Goal: Check status: Check status

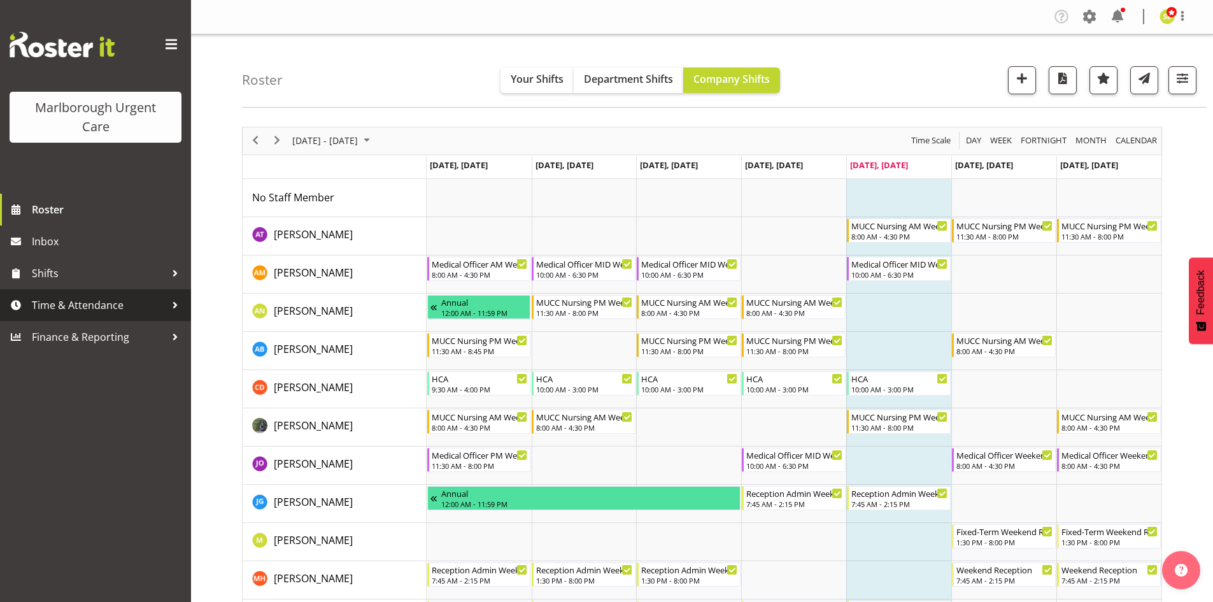
click at [101, 297] on span "Time & Attendance" at bounding box center [99, 305] width 134 height 19
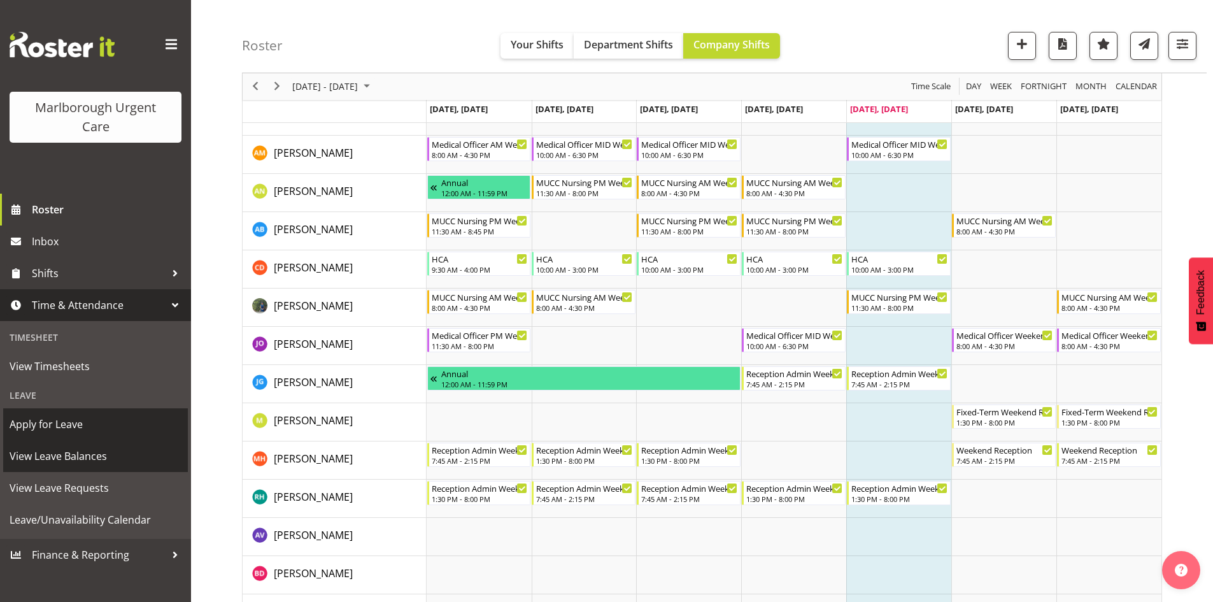
scroll to position [127, 0]
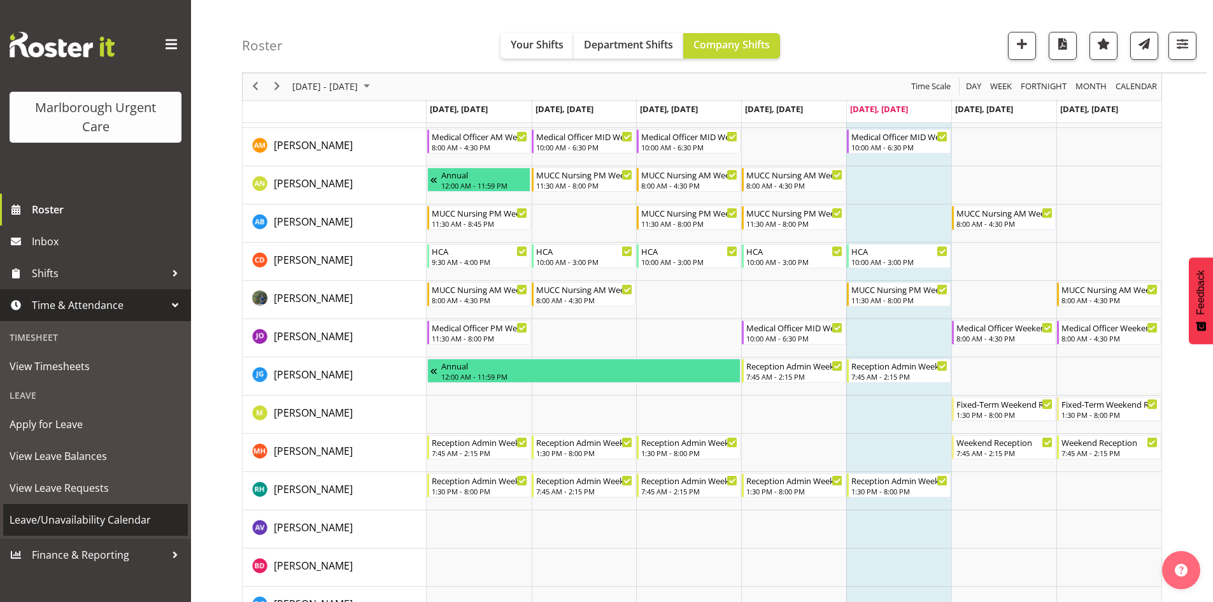
click at [104, 515] on span "Leave/Unavailability Calendar" at bounding box center [96, 519] width 172 height 19
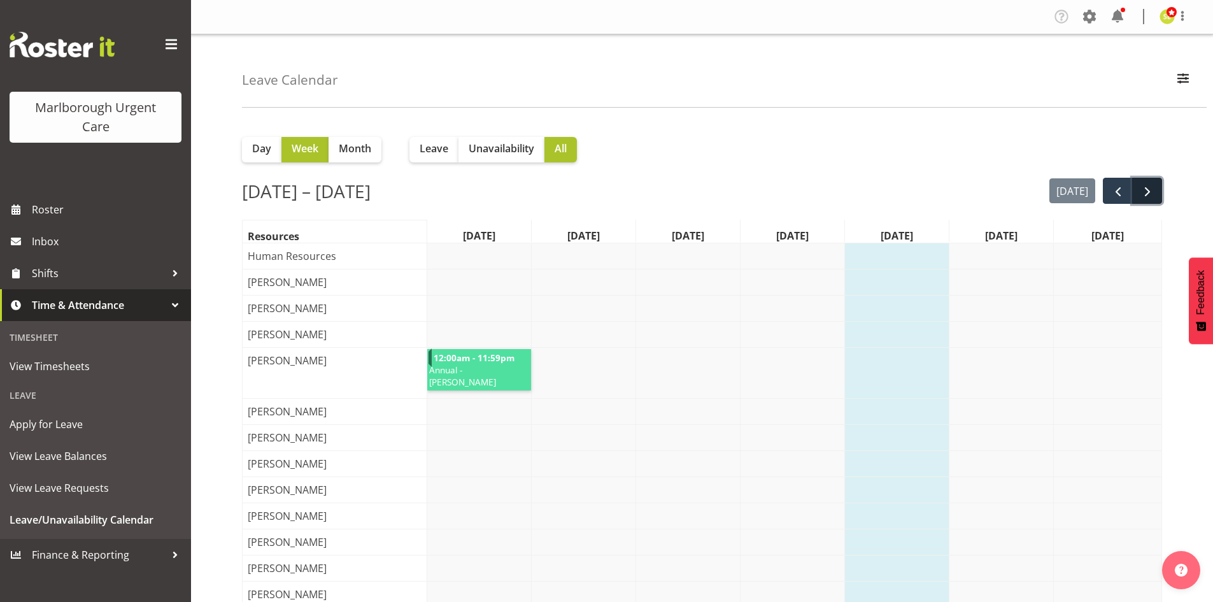
click at [1150, 183] on button "next" at bounding box center [1147, 191] width 30 height 26
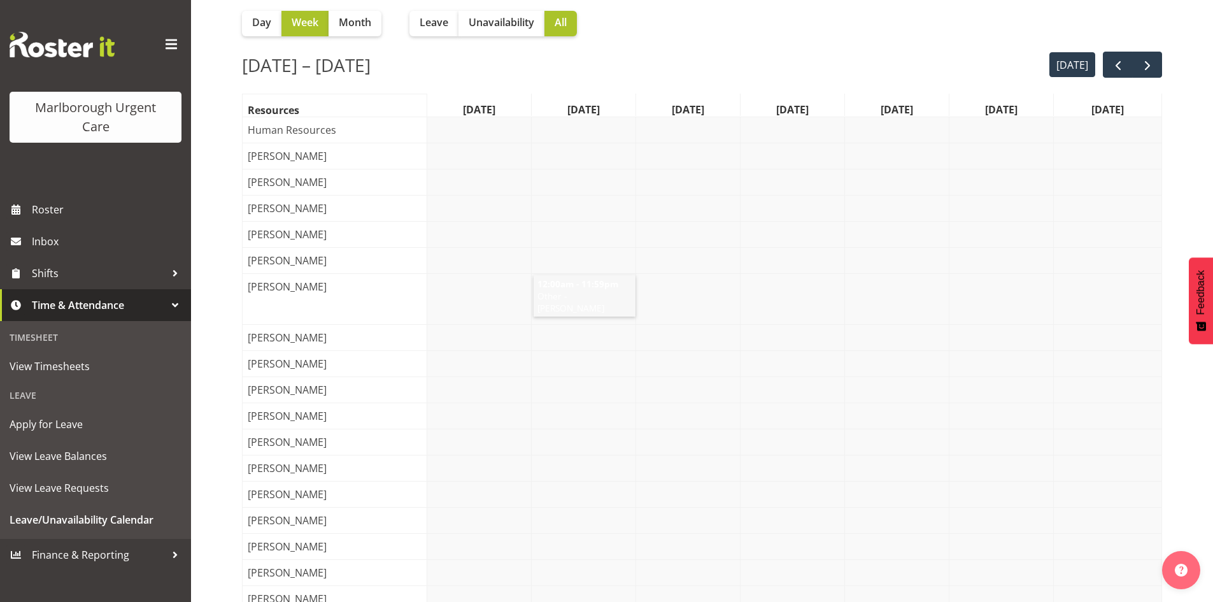
scroll to position [127, 0]
click at [1150, 65] on span "next" at bounding box center [1147, 64] width 15 height 15
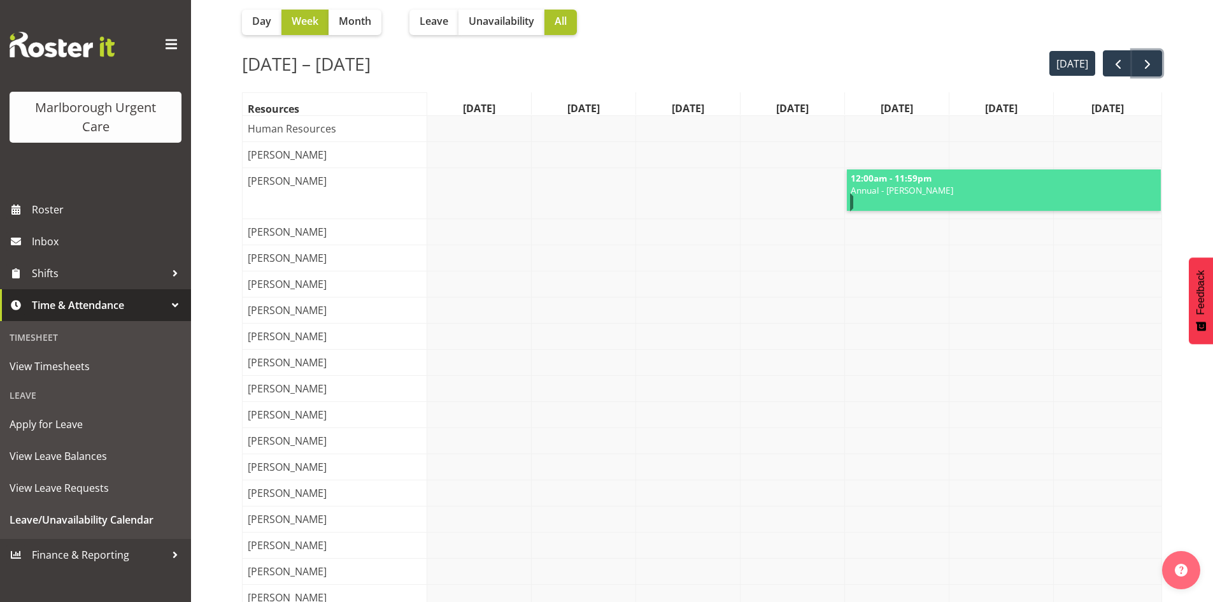
click at [1150, 65] on span "next" at bounding box center [1147, 64] width 15 height 15
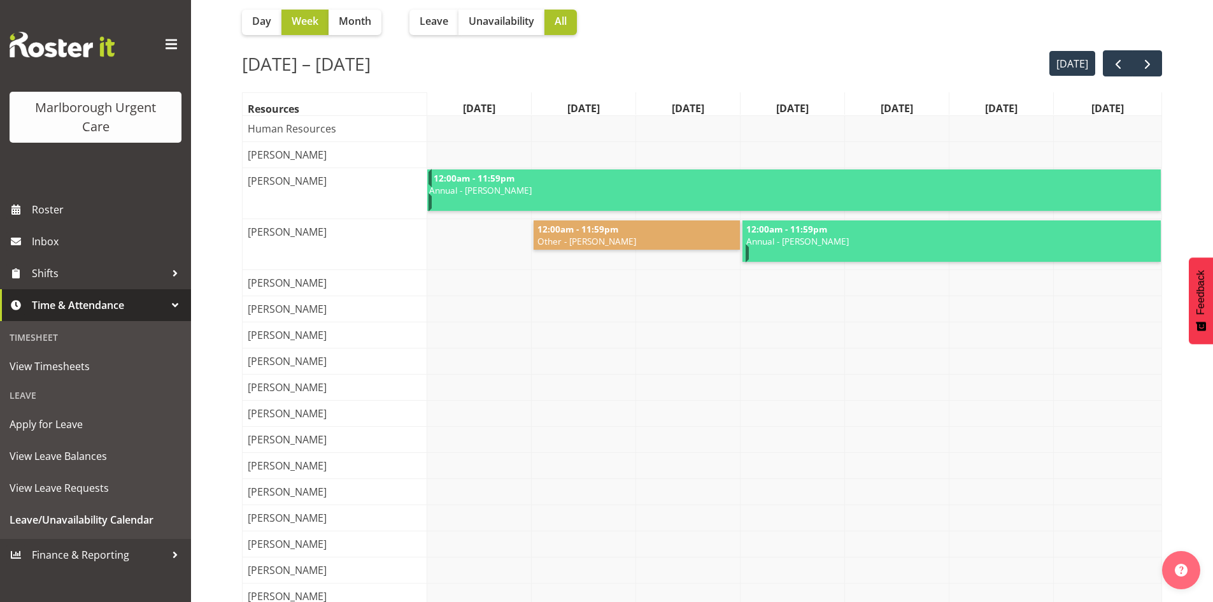
scroll to position [64, 0]
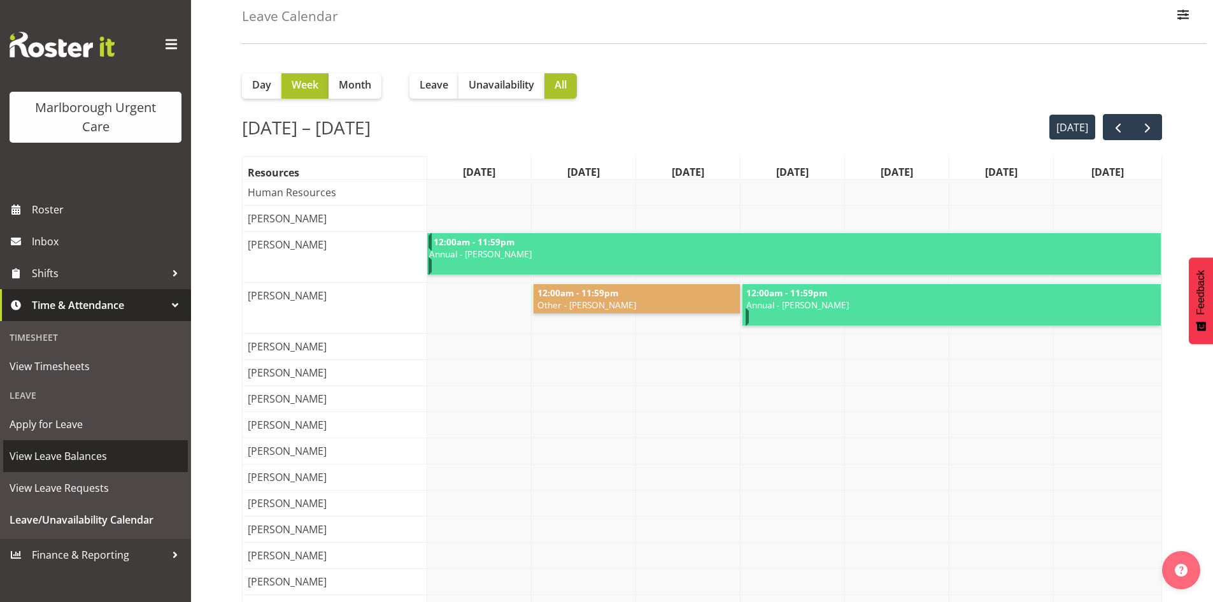
click at [85, 457] on span "View Leave Balances" at bounding box center [96, 455] width 172 height 19
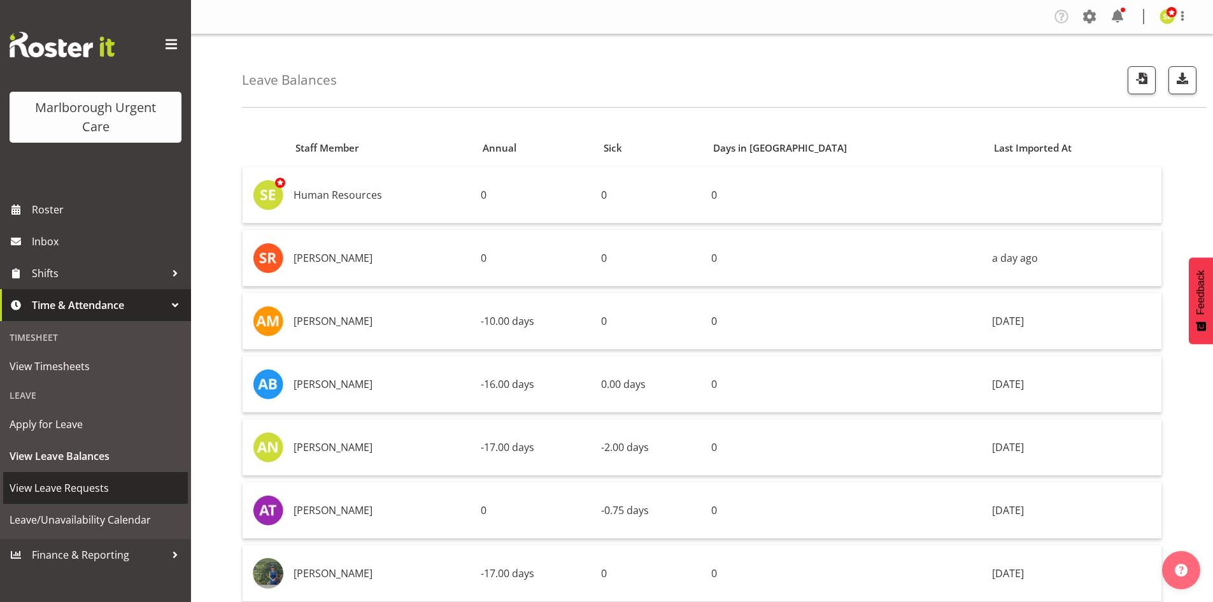
click at [87, 489] on span "View Leave Requests" at bounding box center [96, 487] width 172 height 19
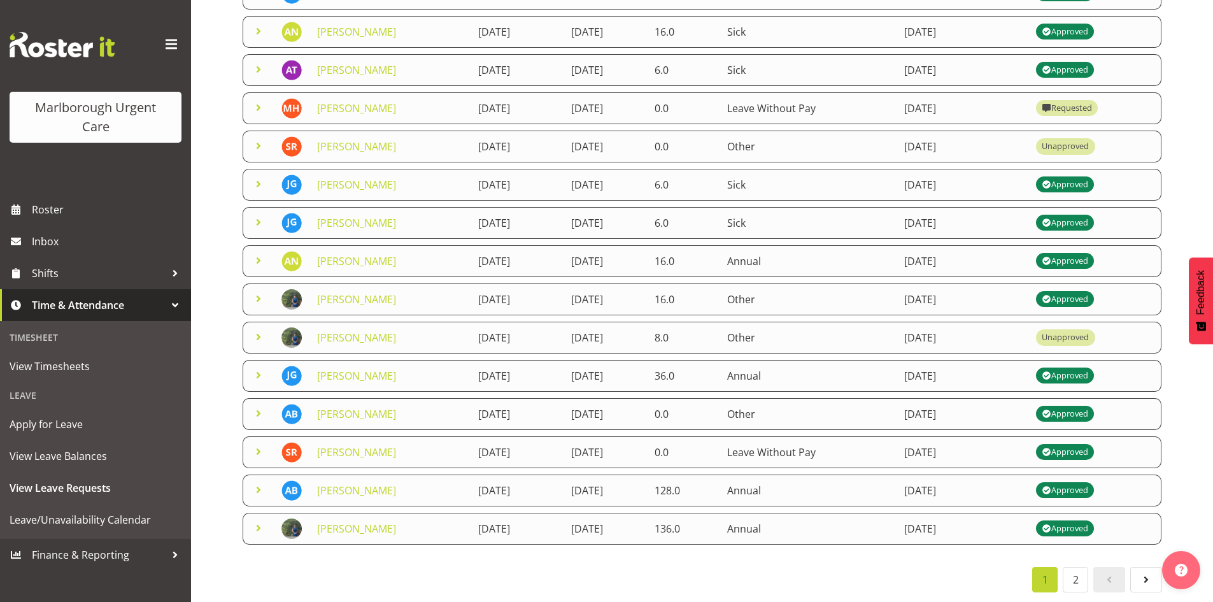
scroll to position [199, 0]
click at [78, 515] on span "Leave/Unavailability Calendar" at bounding box center [96, 519] width 172 height 19
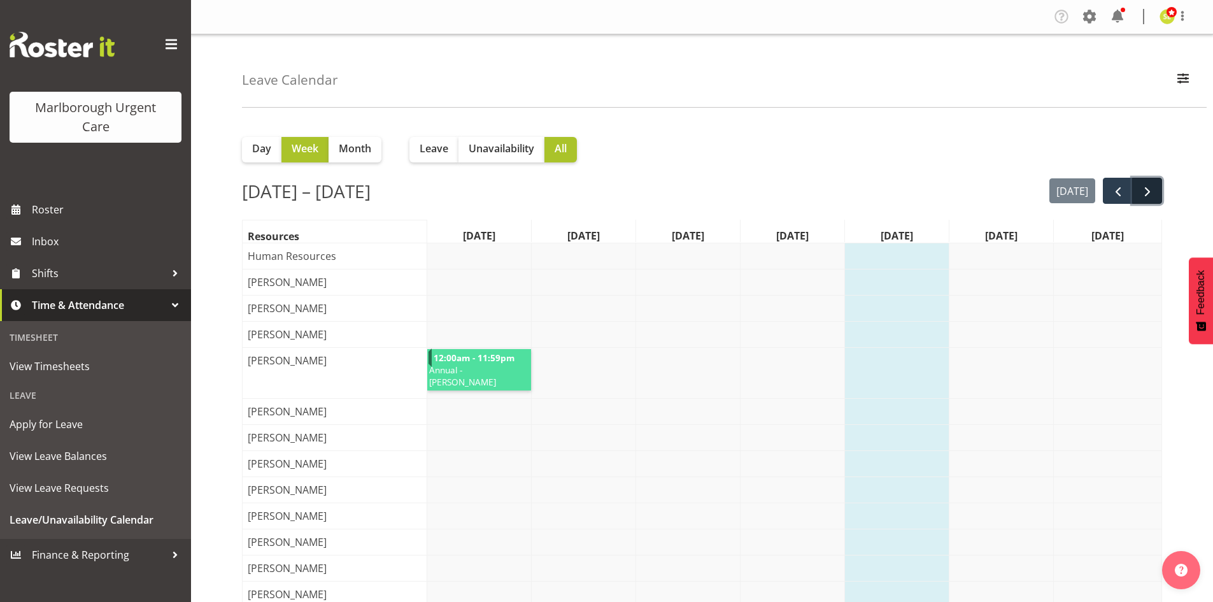
click at [1146, 196] on span "next" at bounding box center [1147, 191] width 15 height 15
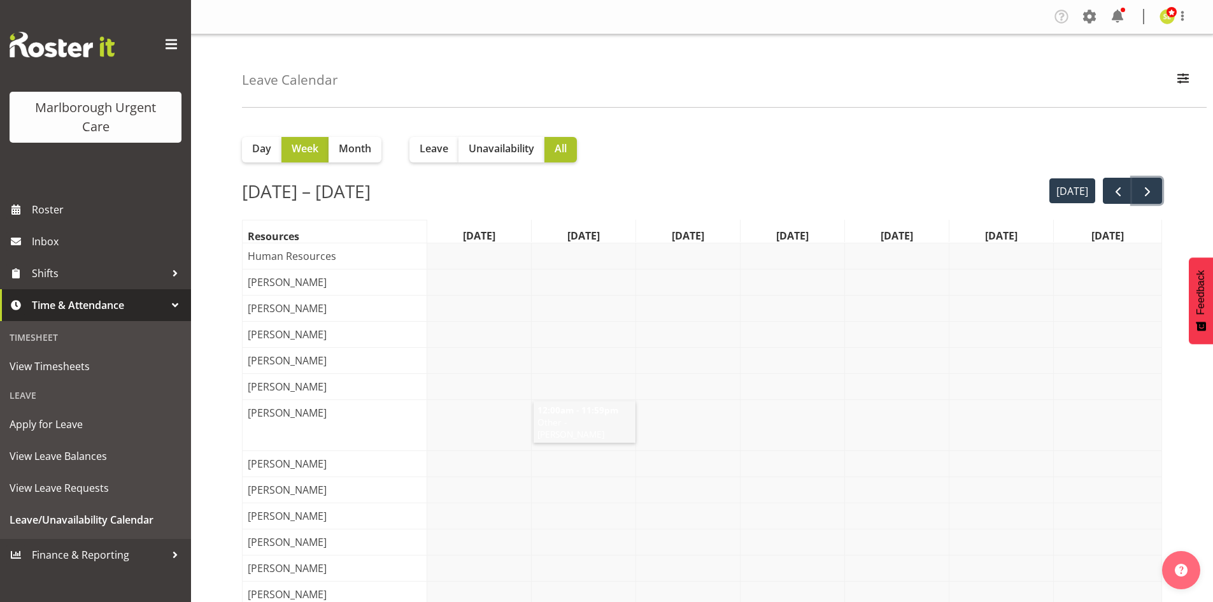
click at [1146, 196] on span "next" at bounding box center [1147, 191] width 15 height 15
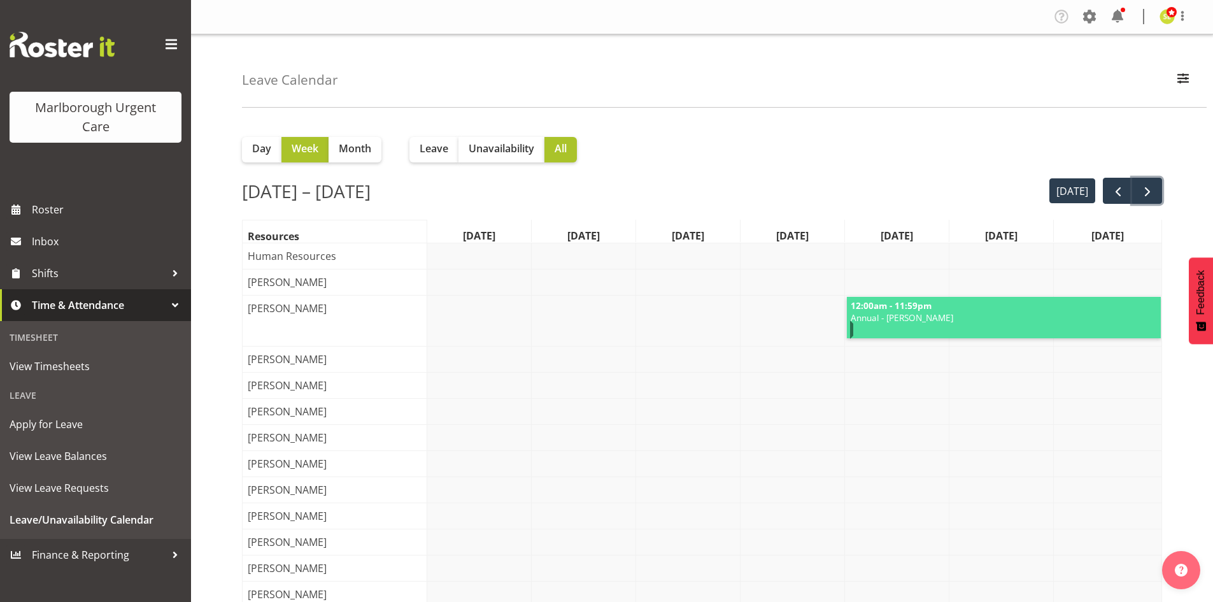
click at [1146, 196] on span "next" at bounding box center [1147, 191] width 15 height 15
